Goal: Transaction & Acquisition: Purchase product/service

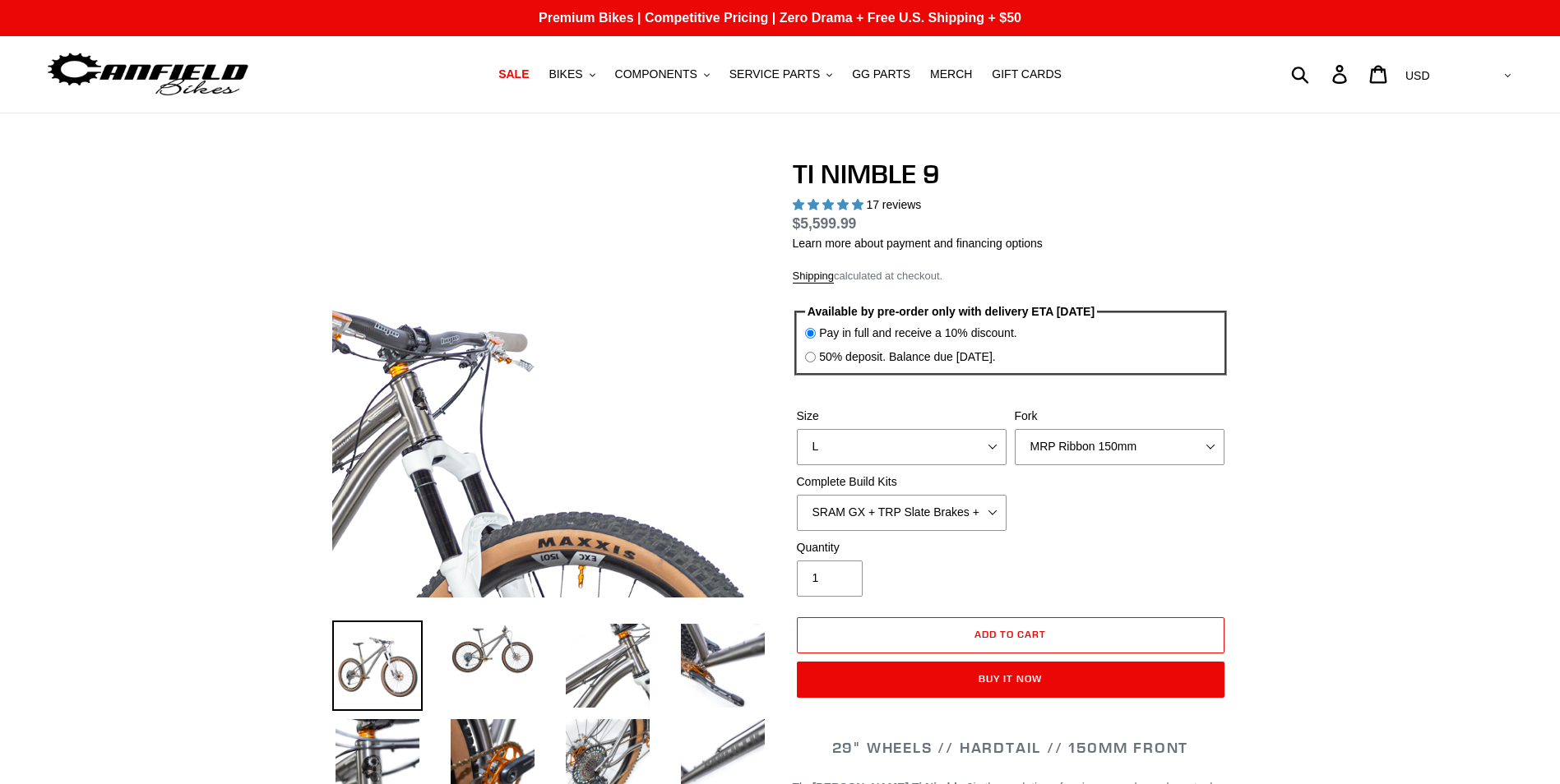
select select "highest-rating"
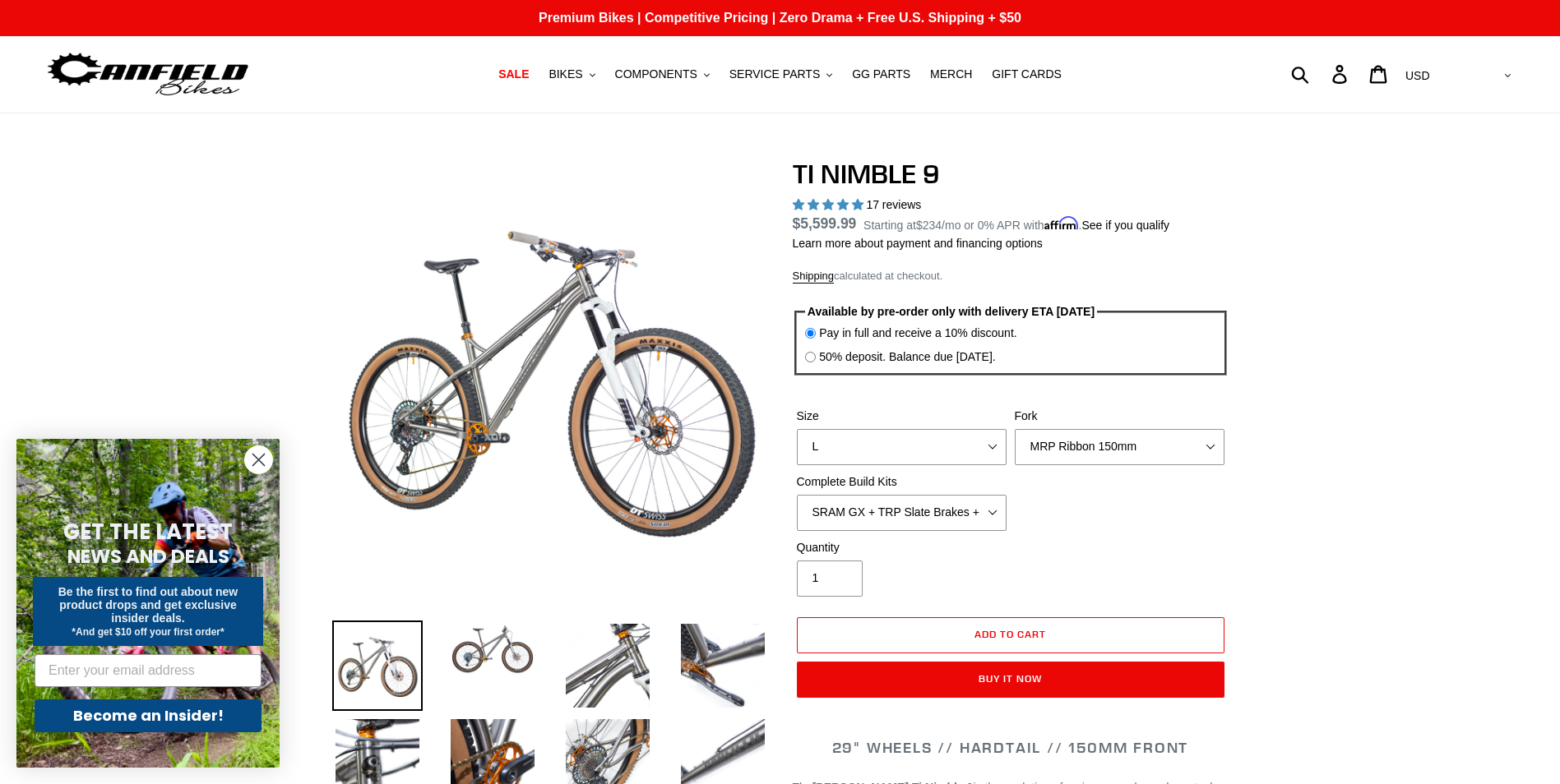
click at [256, 451] on circle "Close dialog" at bounding box center [258, 460] width 27 height 27
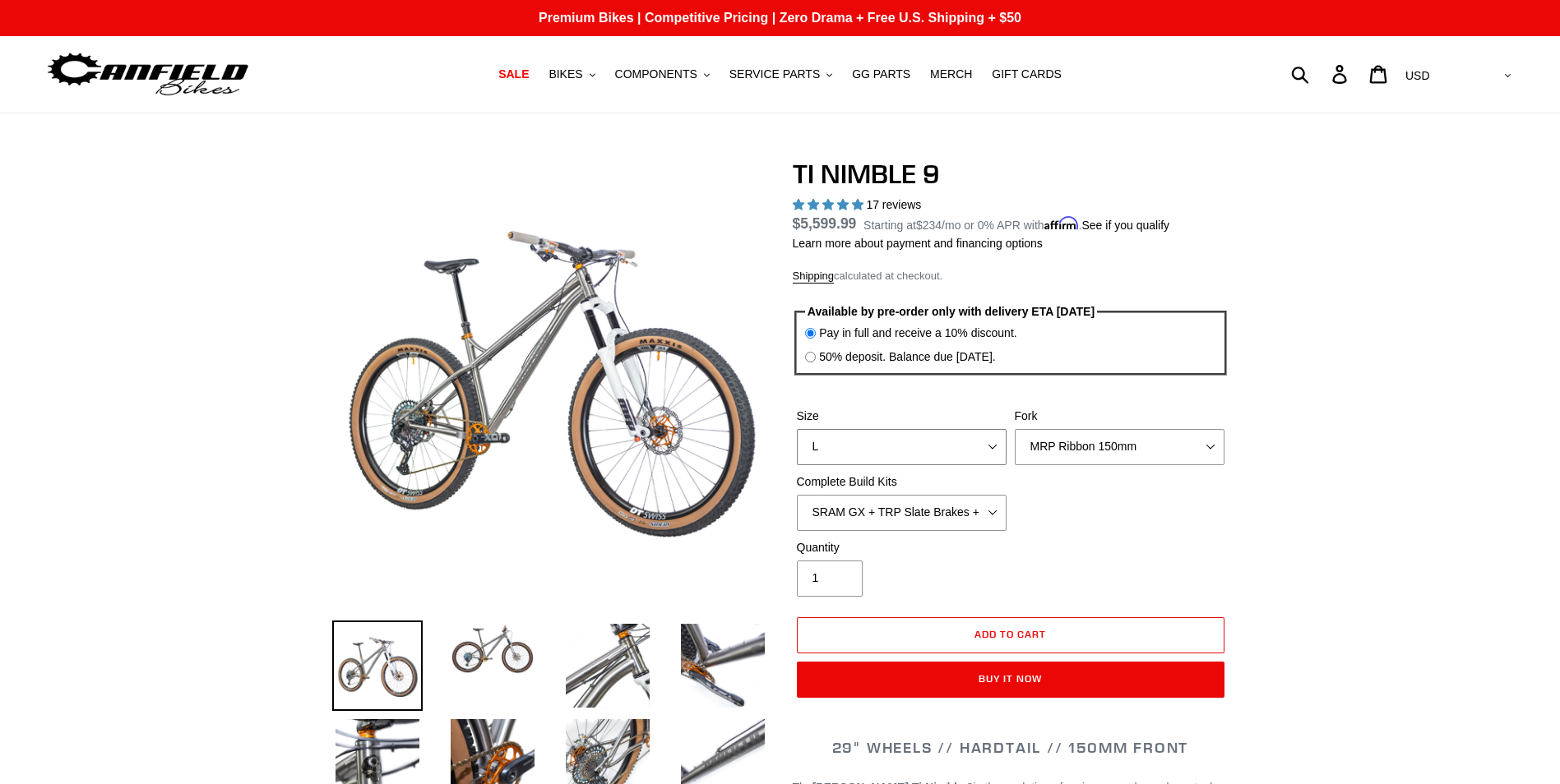
click at [885, 455] on select "S M L XL / XXL (Specify at checkout)" at bounding box center [902, 447] width 210 height 36
select select "M"
click at [797, 429] on select "S M L XL / XXL (Specify at checkout)" at bounding box center [902, 447] width 210 height 36
click at [1133, 458] on select "MRP Ribbon 150mm RockShox Lyrik 150mm Fox Factory 36 150mm Cane Creek Helm 150m…" at bounding box center [1120, 447] width 210 height 36
click at [1015, 429] on select "MRP Ribbon 150mm RockShox Lyrik 150mm Fox Factory 36 150mm Cane Creek Helm 150m…" at bounding box center [1120, 447] width 210 height 36
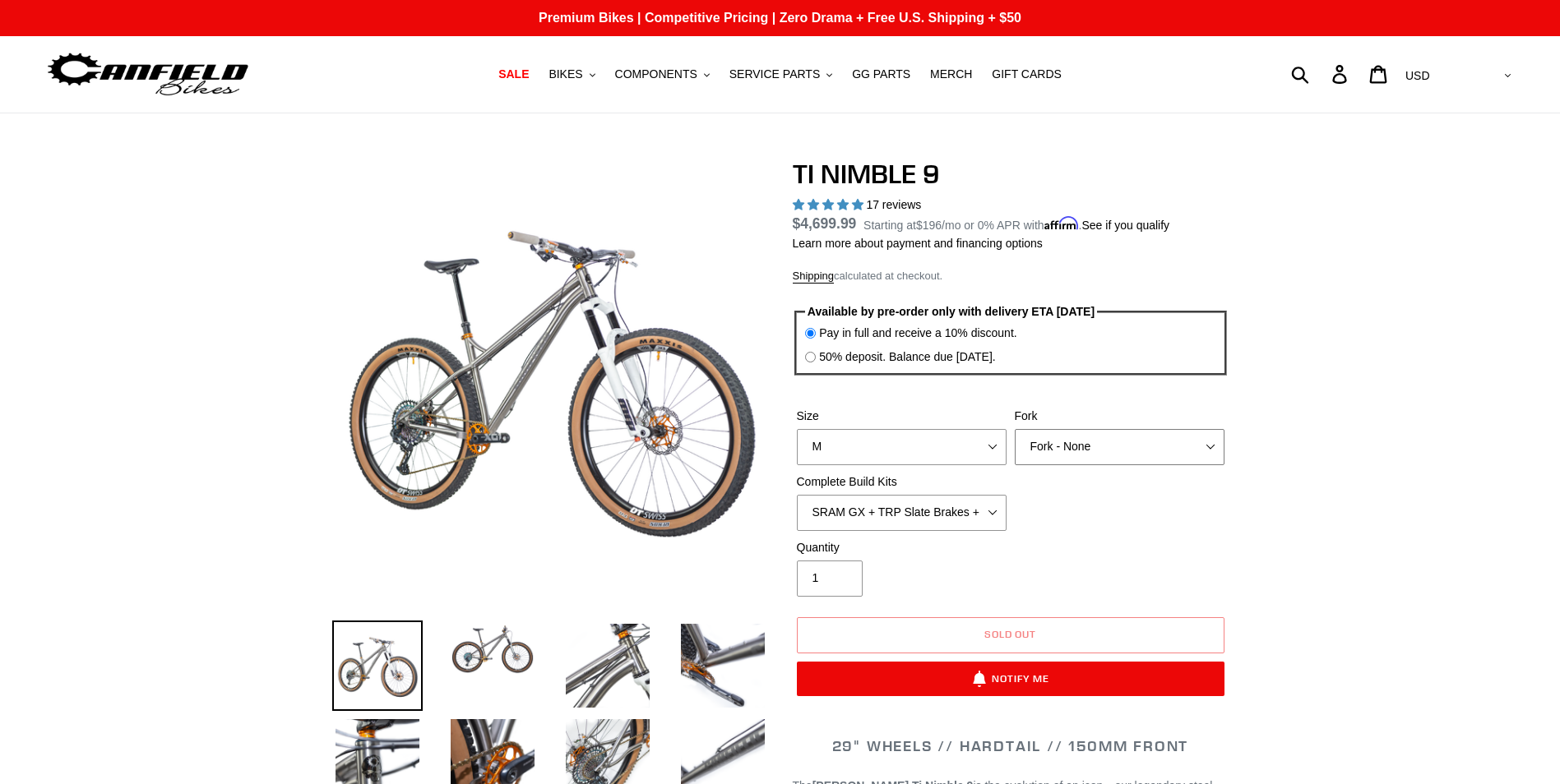
click at [1105, 457] on select "MRP Ribbon 150mm RockShox Lyrik 150mm Fox Factory 36 150mm Cane Creek Helm 150m…" at bounding box center [1120, 447] width 210 height 36
click at [1015, 429] on select "MRP Ribbon 150mm RockShox Lyrik 150mm Fox Factory 36 150mm Cane Creek Helm 150m…" at bounding box center [1120, 447] width 210 height 36
click at [1108, 440] on select "MRP Ribbon 150mm RockShox Lyrik 150mm Fox Factory 36 150mm Cane Creek Helm 150m…" at bounding box center [1120, 447] width 210 height 36
select select "Fork - None"
click at [1015, 429] on select "MRP Ribbon 150mm RockShox Lyrik 150mm Fox Factory 36 150mm Cane Creek Helm 150m…" at bounding box center [1120, 447] width 210 height 36
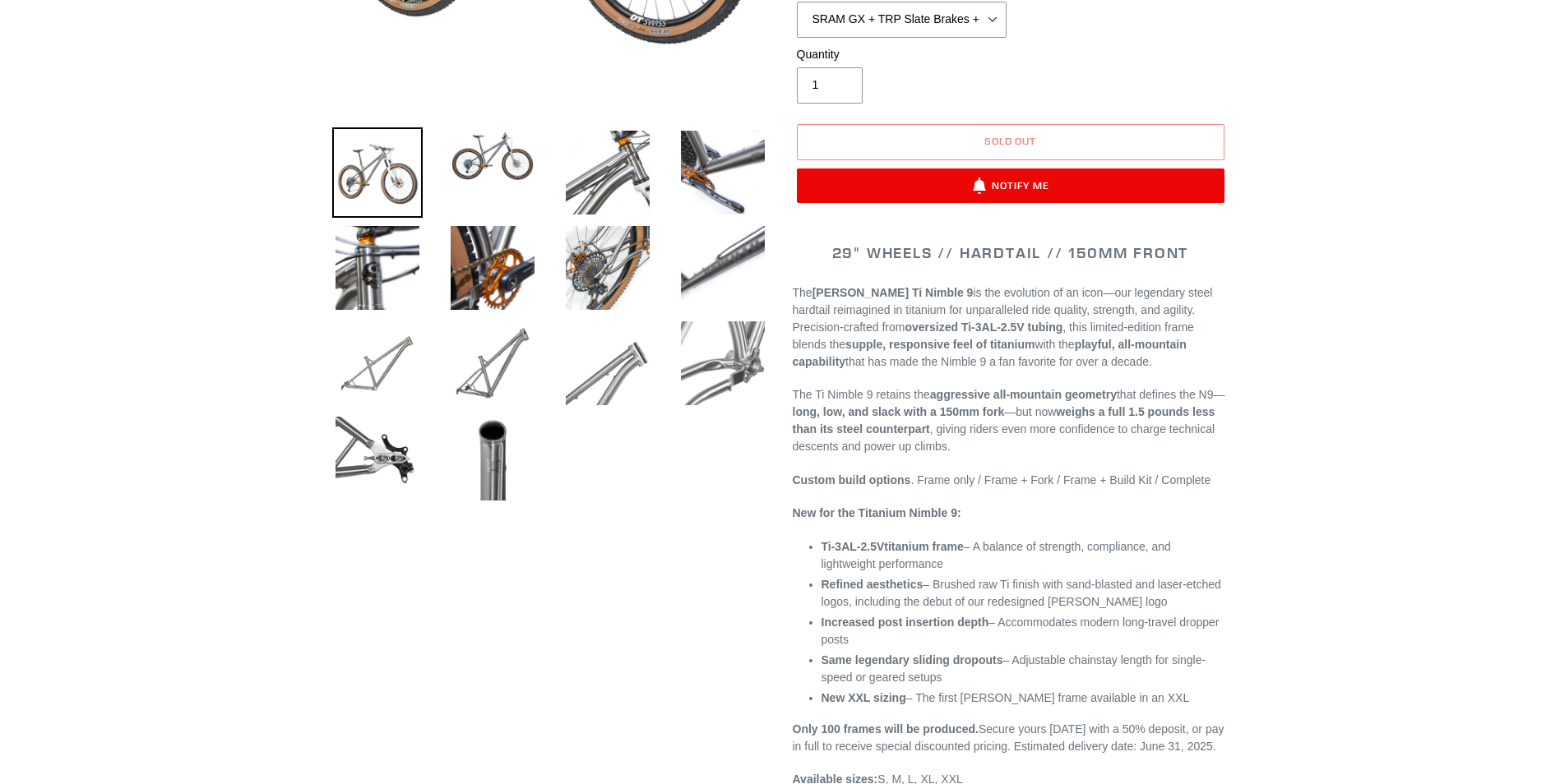
scroll to position [658, 0]
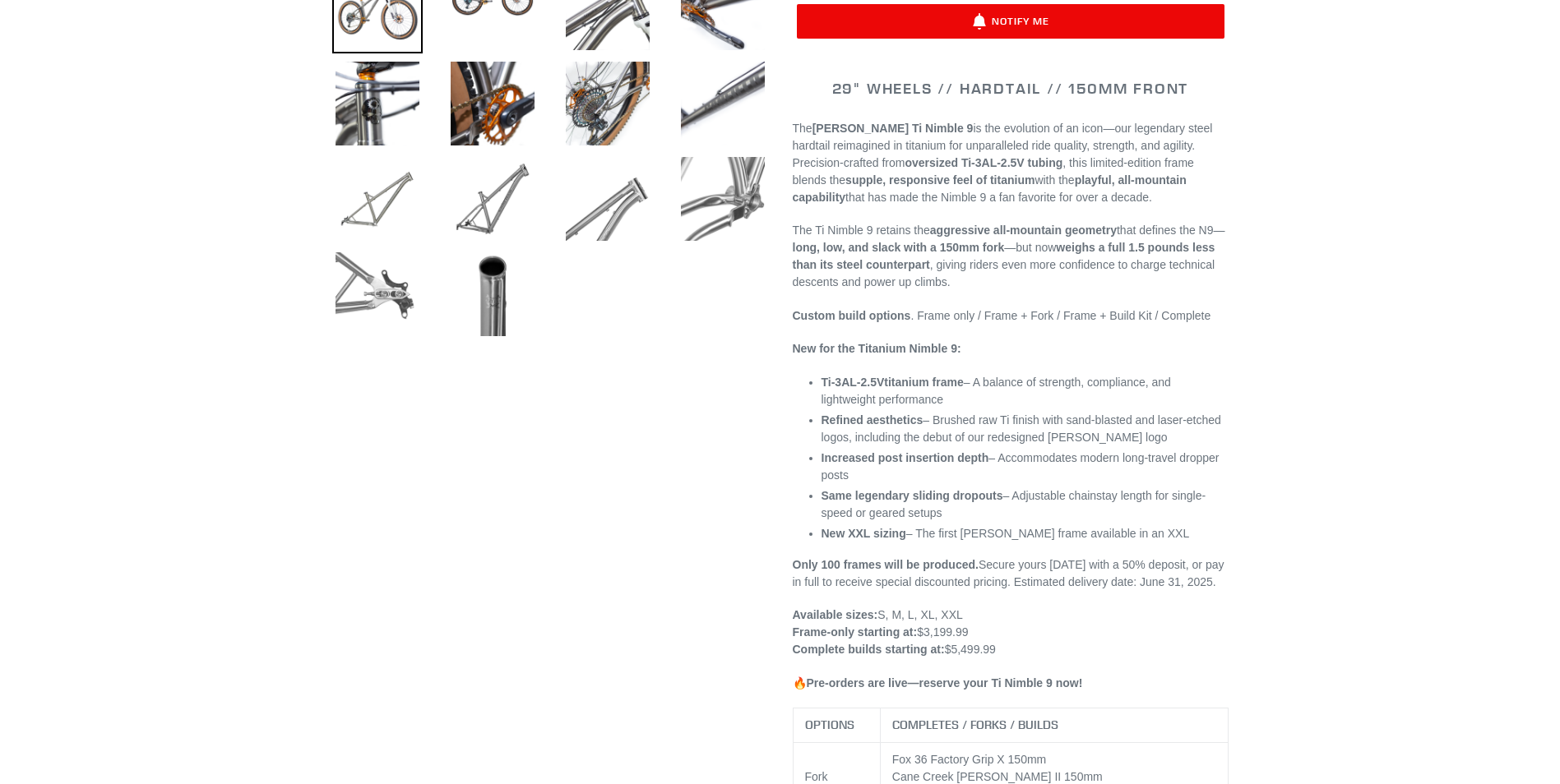
click at [380, 287] on img at bounding box center [378, 295] width 91 height 91
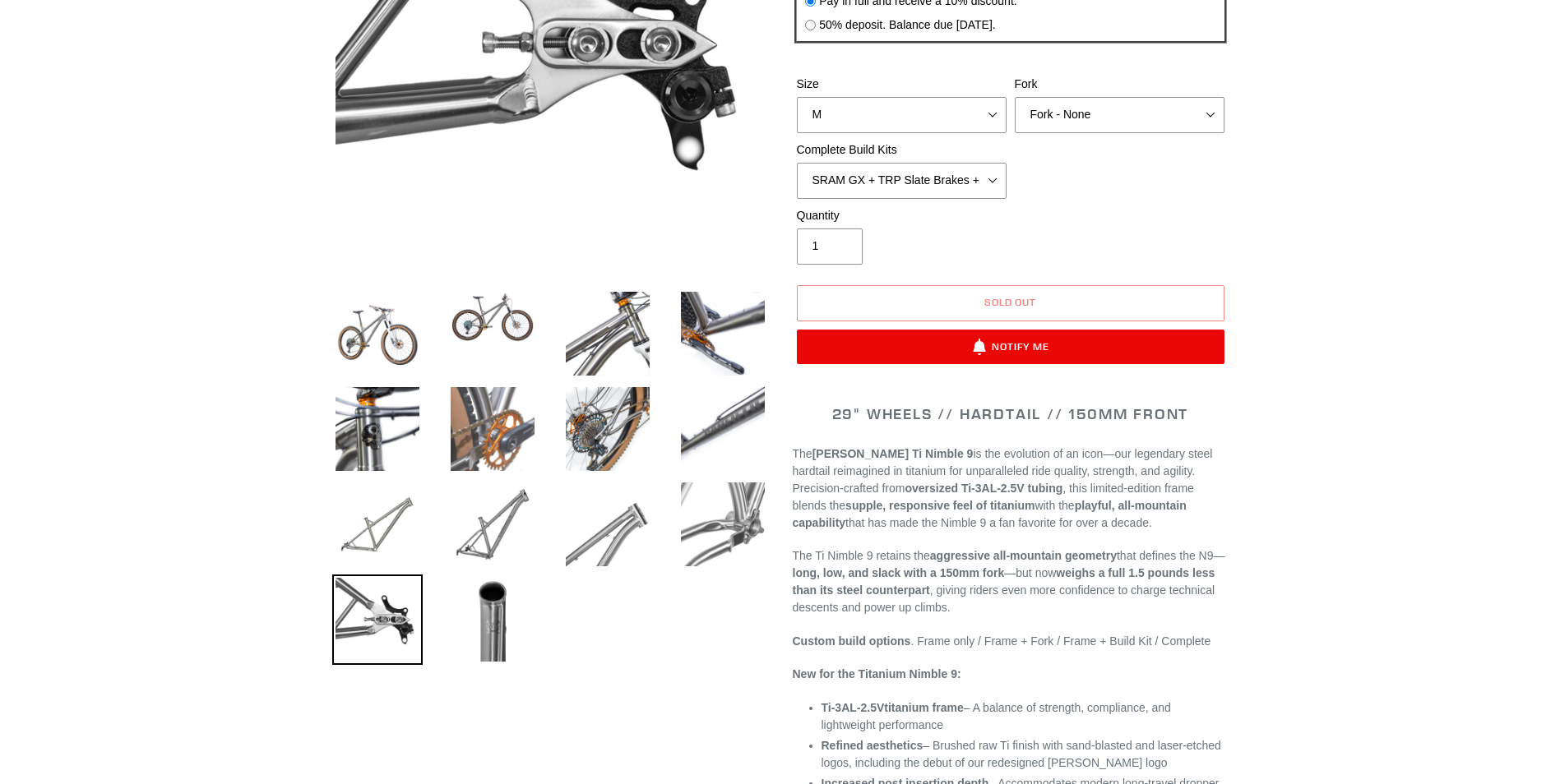
scroll to position [329, 0]
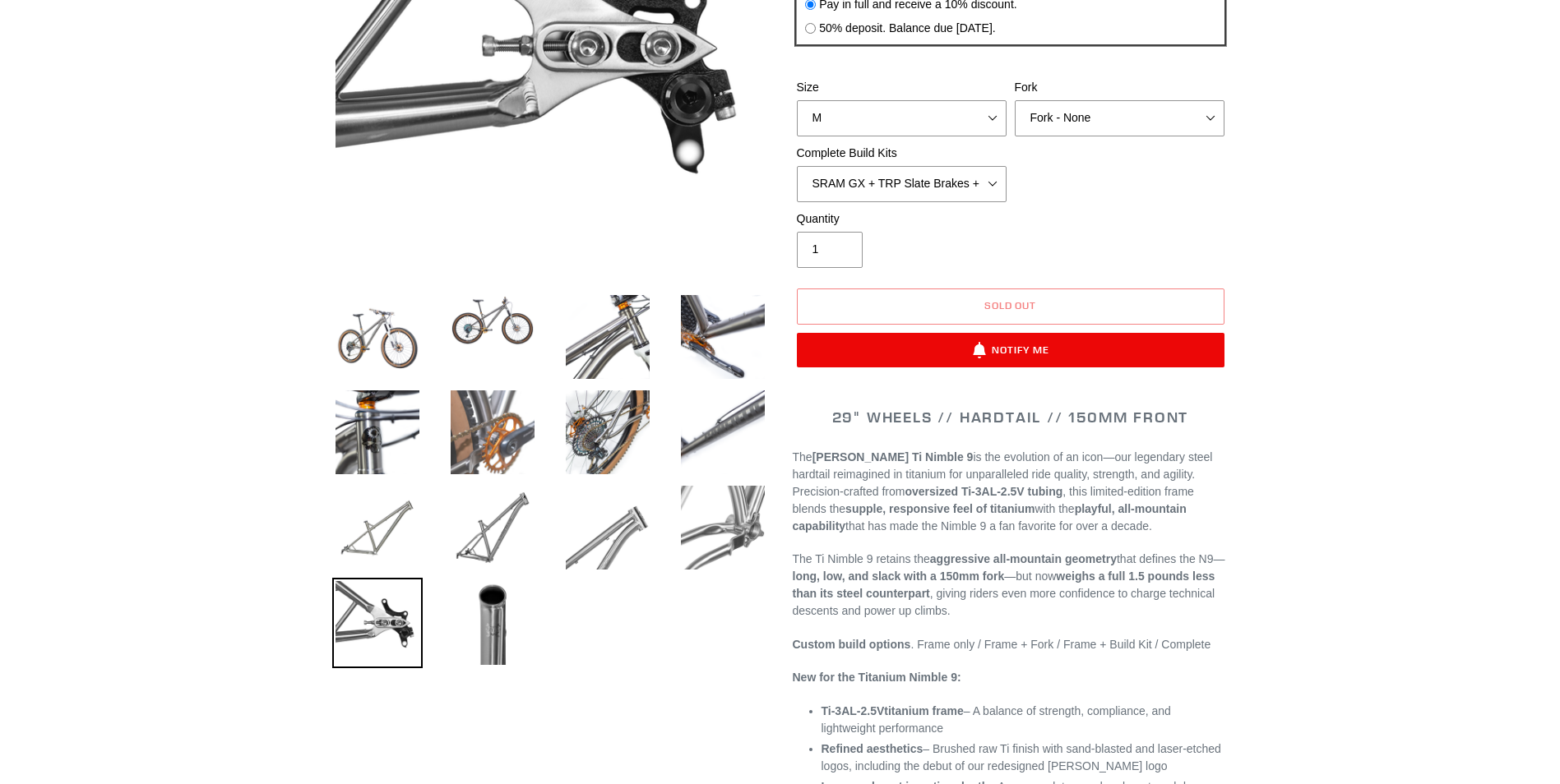
click at [509, 424] on img at bounding box center [493, 432] width 91 height 91
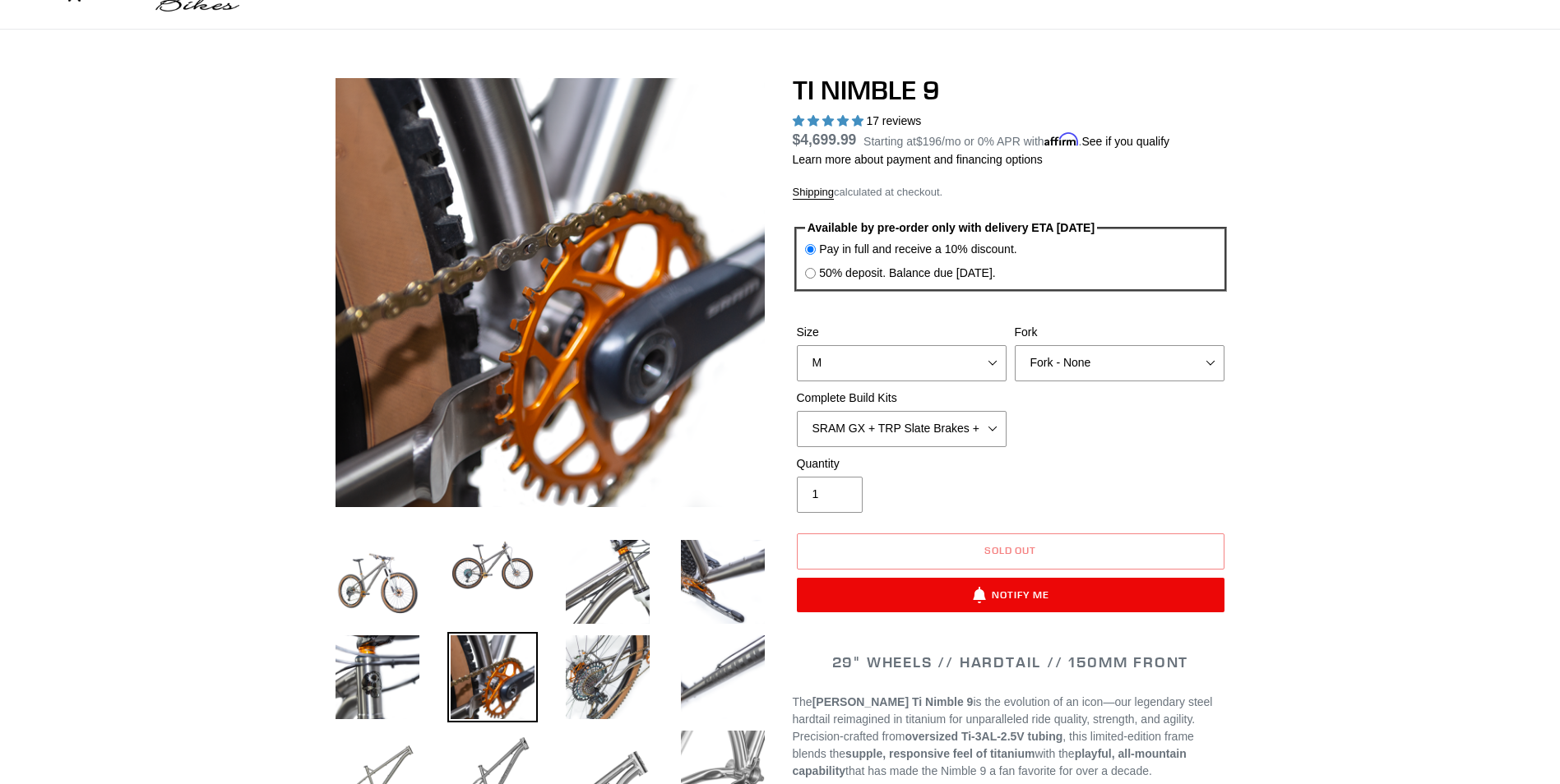
scroll to position [82, 0]
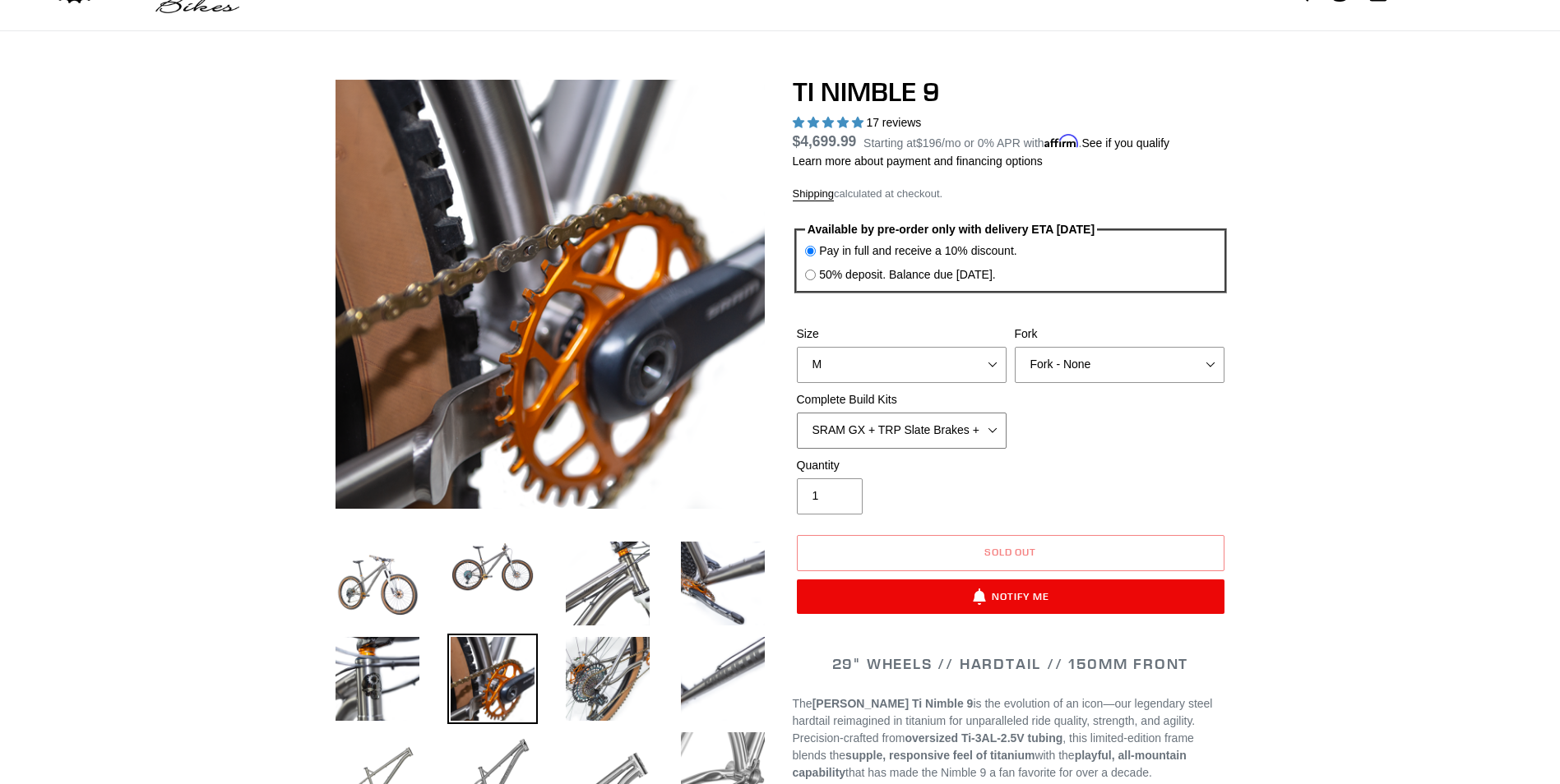
click at [865, 433] on select "SRAM GX + TRP Slate Brakes + Rotors + e13 LG-1 Wheels SHIMANO XT + SHIMANO brak…" at bounding box center [902, 431] width 210 height 36
select select "Complete Build Kit - None (Contact us for Custom Builds)"
click at [797, 413] on select "SRAM GX + TRP Slate Brakes + Rotors + e13 LG-1 Wheels SHIMANO XT + SHIMANO brak…" at bounding box center [902, 431] width 210 height 36
click at [1108, 372] on select "MRP Ribbon 150mm RockShox Lyrik 150mm Fox Factory 36 150mm Cane Creek Helm 150m…" at bounding box center [1120, 365] width 210 height 36
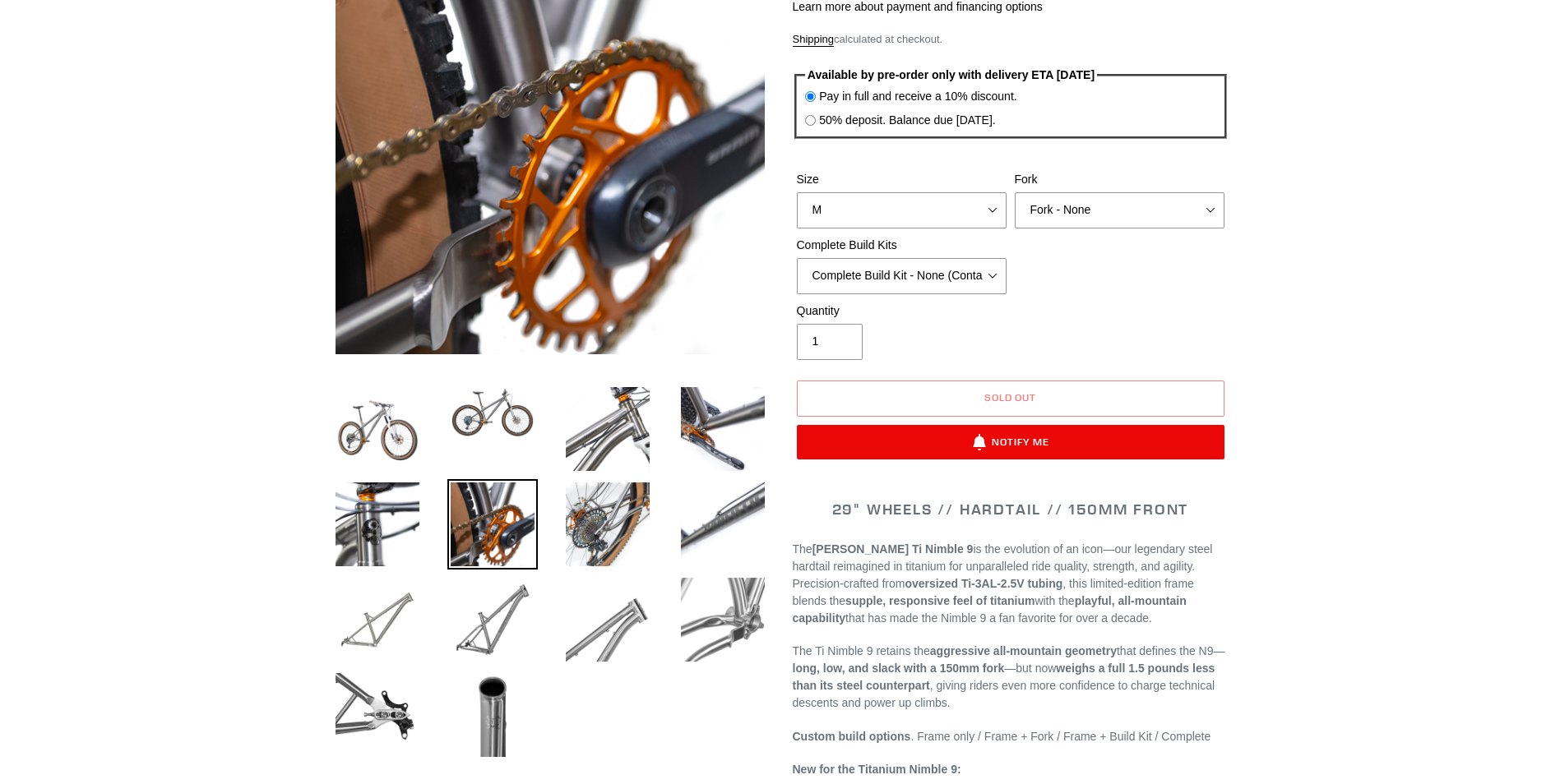
scroll to position [247, 0]
